Goal: Information Seeking & Learning: Learn about a topic

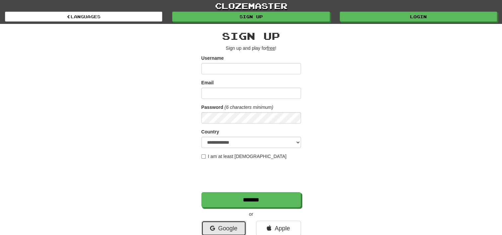
click at [230, 226] on link "Google" at bounding box center [223, 228] width 45 height 15
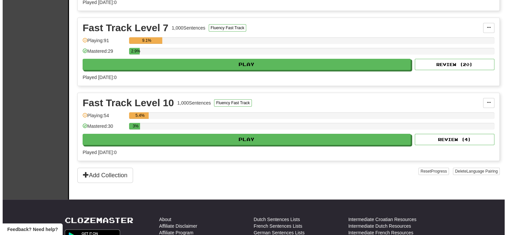
scroll to position [299, 0]
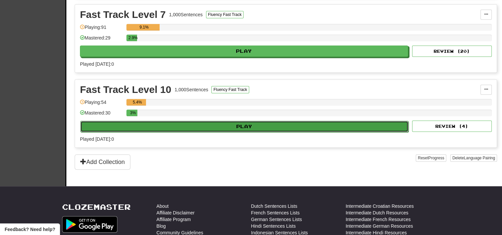
click at [203, 125] on button "Play" at bounding box center [244, 126] width 328 height 11
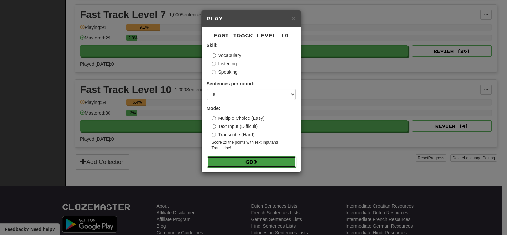
click at [240, 157] on button "Go" at bounding box center [251, 161] width 89 height 11
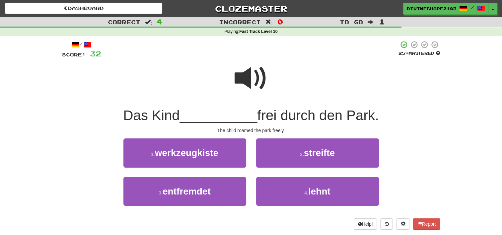
click at [249, 80] on span at bounding box center [251, 78] width 33 height 33
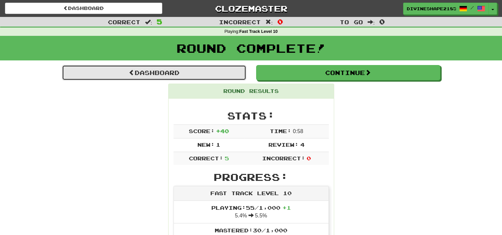
click at [221, 74] on link "Dashboard" at bounding box center [154, 72] width 184 height 15
